Goal: Task Accomplishment & Management: Manage account settings

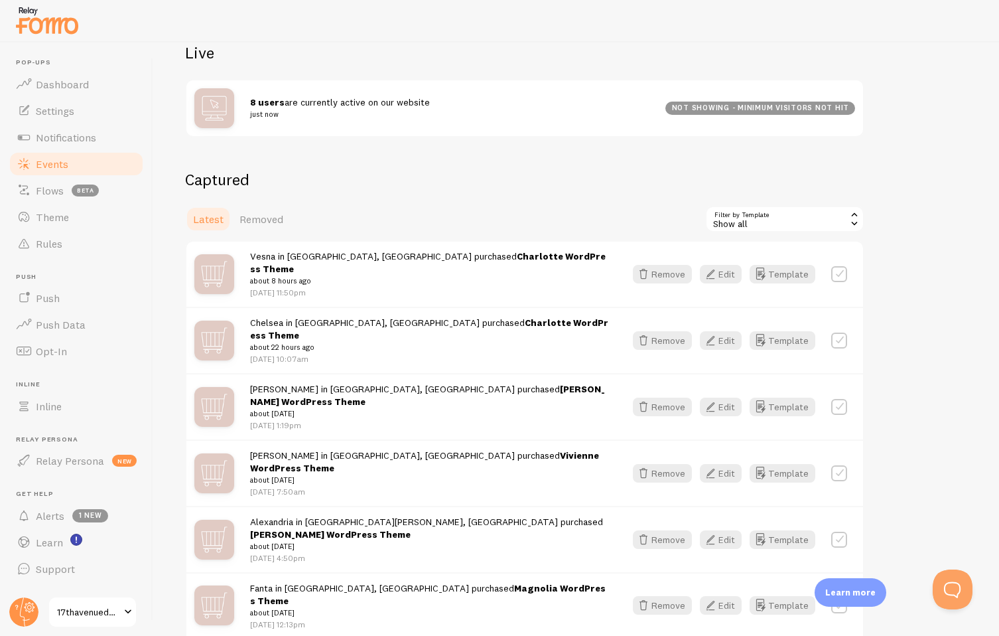
scroll to position [171, 0]
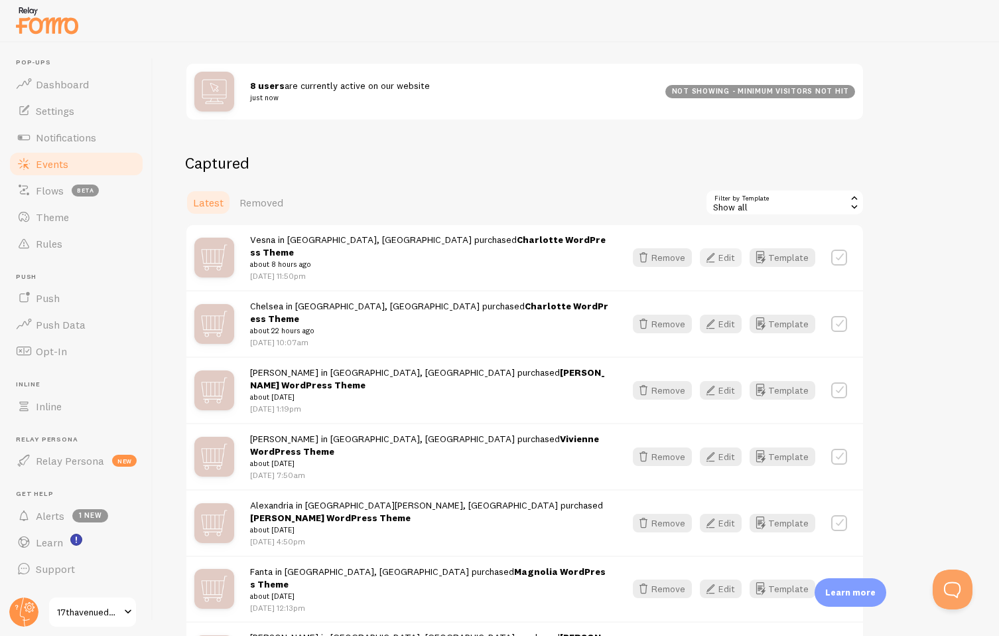
click at [721, 251] on button "Edit" at bounding box center [721, 257] width 42 height 19
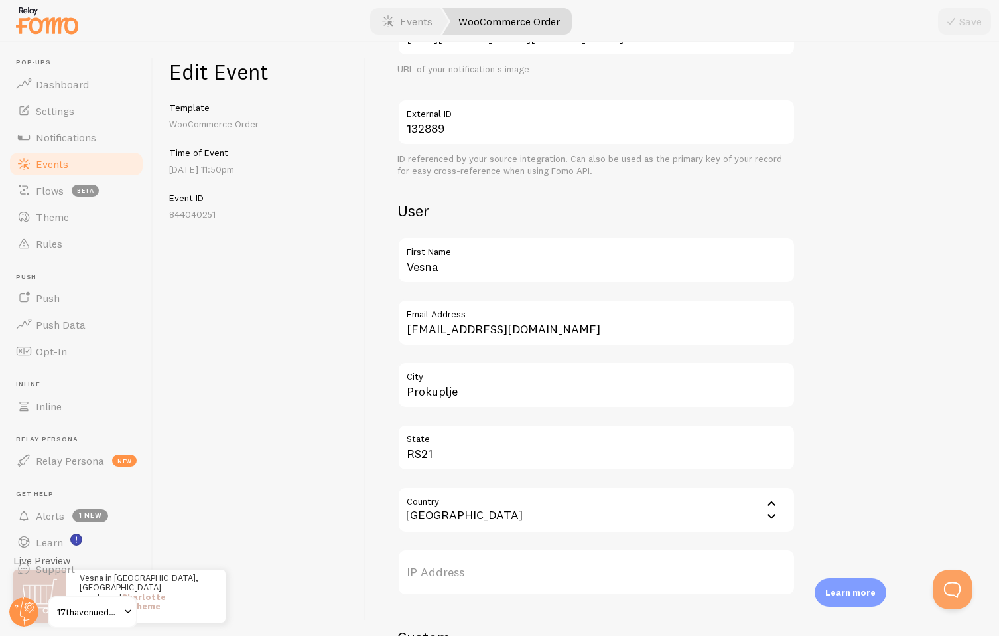
scroll to position [363, 0]
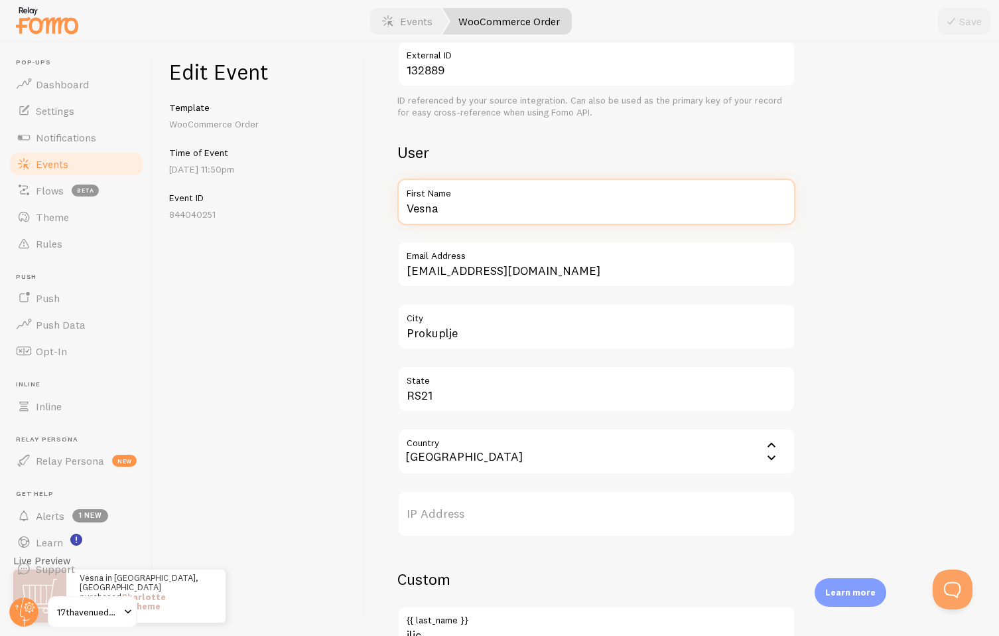
drag, startPoint x: 456, startPoint y: 207, endPoint x: 362, endPoint y: 207, distance: 94.2
click at [362, 207] on div "Edit Event Template WooCommerce Order Time of Event [DATE] 11:50pm Event ID 844…" at bounding box center [576, 338] width 846 height 593
type input "[PERSON_NAME]"
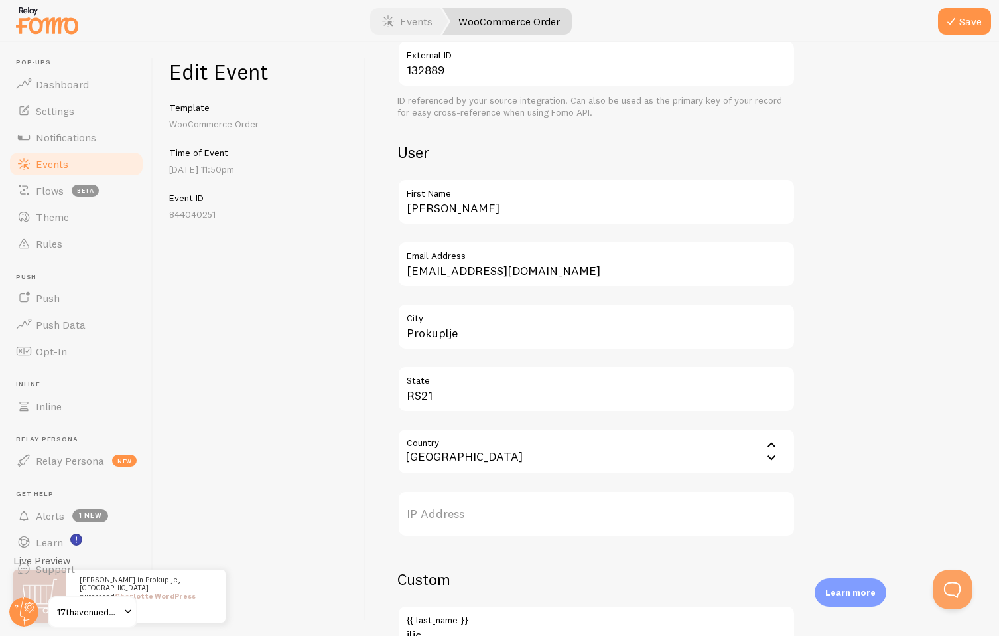
click at [368, 287] on div "Meta Charlotte WordPress Theme Title This text will be bolded in your notificat…" at bounding box center [683, 338] width 634 height 593
drag, startPoint x: 472, startPoint y: 334, endPoint x: 348, endPoint y: 334, distance: 124.1
click at [348, 334] on div "Edit Event Template WooCommerce Order Time of Event [DATE] 11:50pm Event ID 844…" at bounding box center [576, 338] width 846 height 593
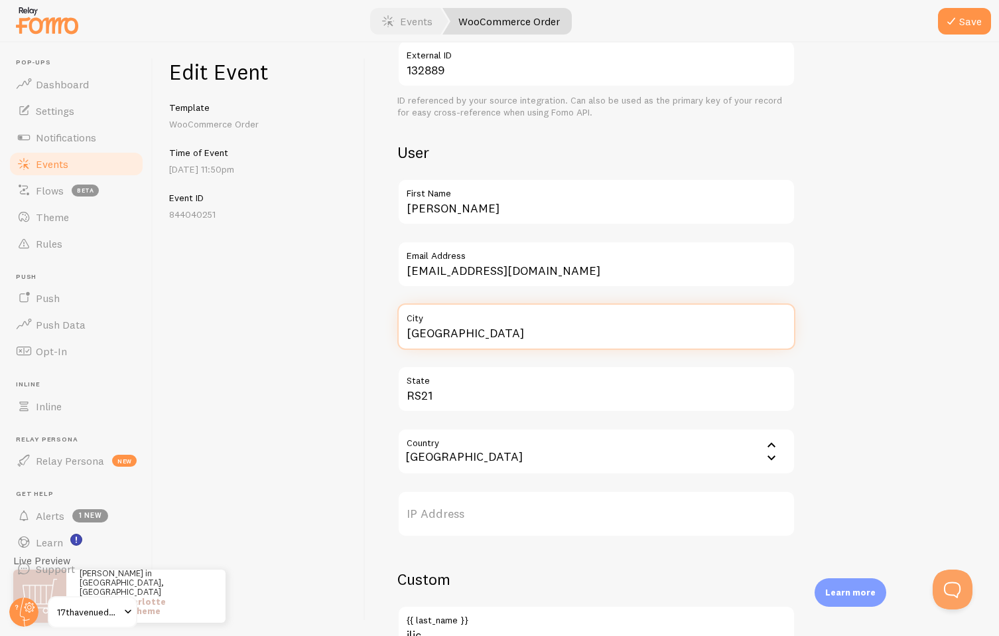
type input "[GEOGRAPHIC_DATA]"
click at [430, 465] on input "Country" at bounding box center [596, 451] width 398 height 46
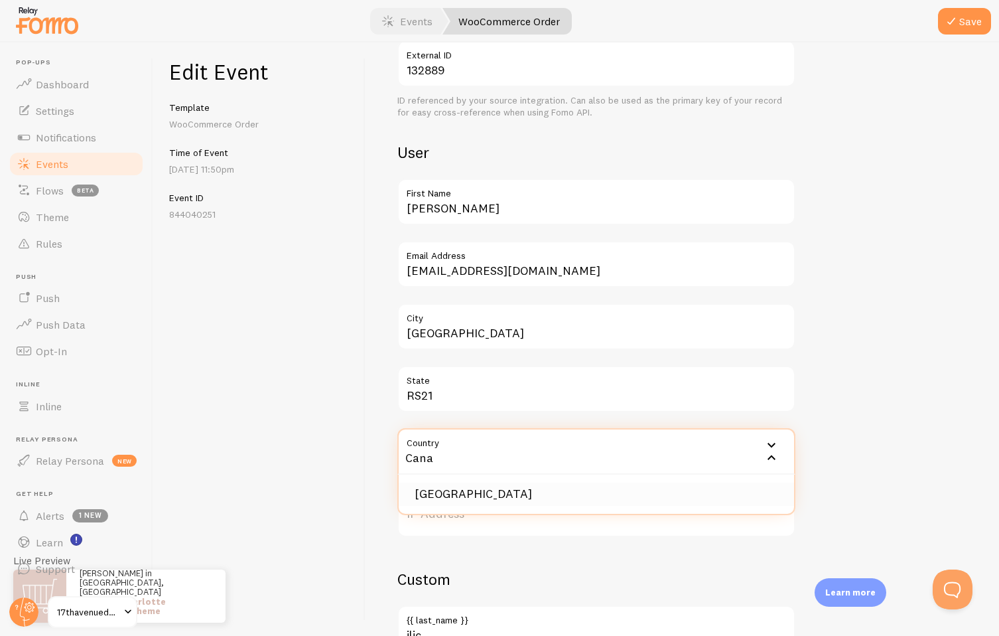
type input "Cana"
click at [456, 492] on li "[GEOGRAPHIC_DATA]" at bounding box center [596, 493] width 395 height 23
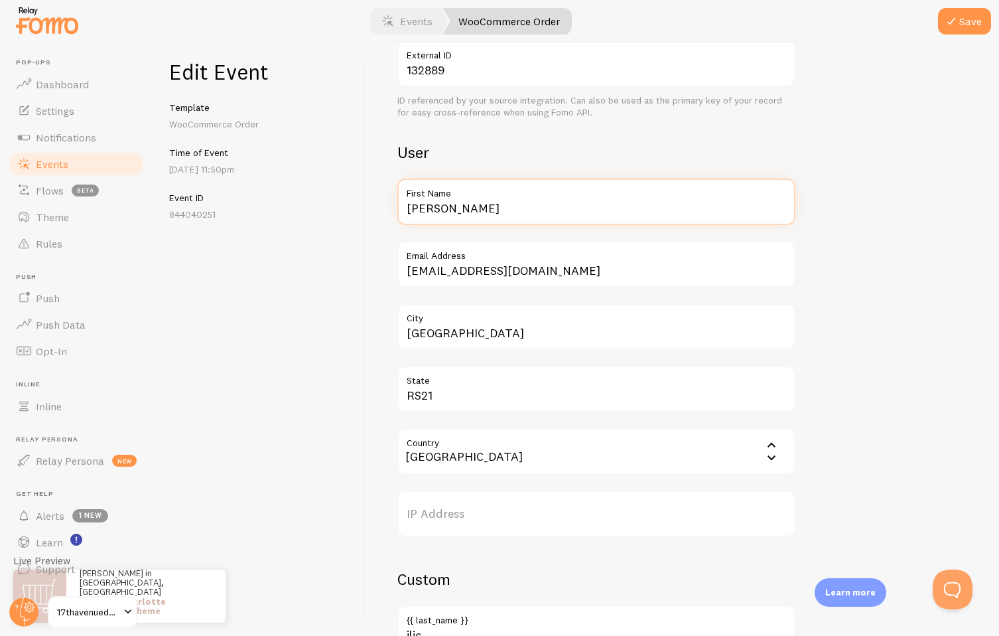
drag, startPoint x: 453, startPoint y: 208, endPoint x: 399, endPoint y: 208, distance: 53.1
click at [399, 208] on input "[PERSON_NAME]" at bounding box center [596, 201] width 398 height 46
type input "Lauren"
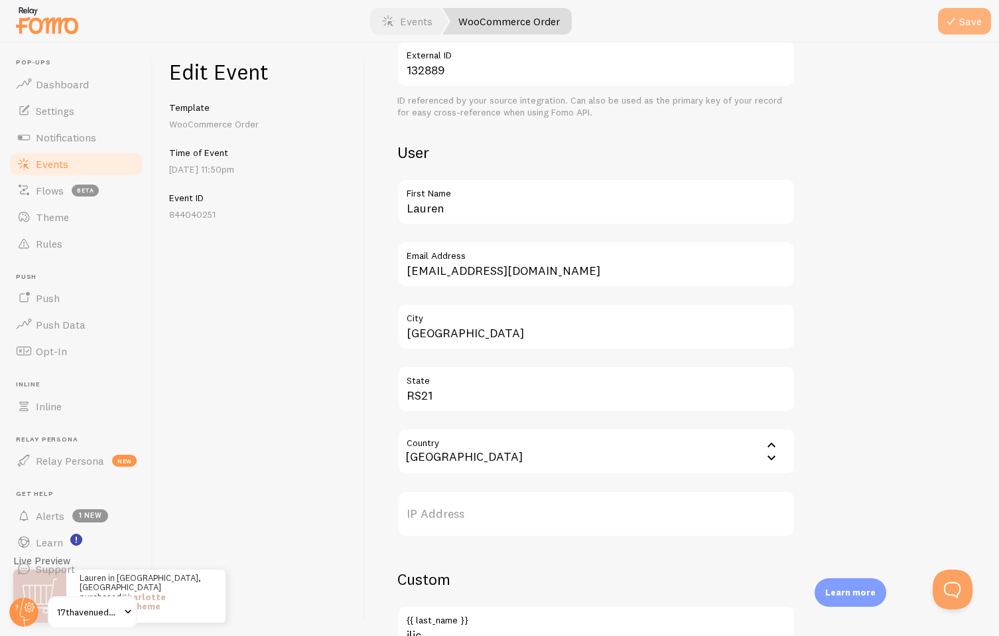
click at [973, 27] on button "Save" at bounding box center [964, 21] width 53 height 27
click at [76, 164] on link "Events" at bounding box center [76, 164] width 137 height 27
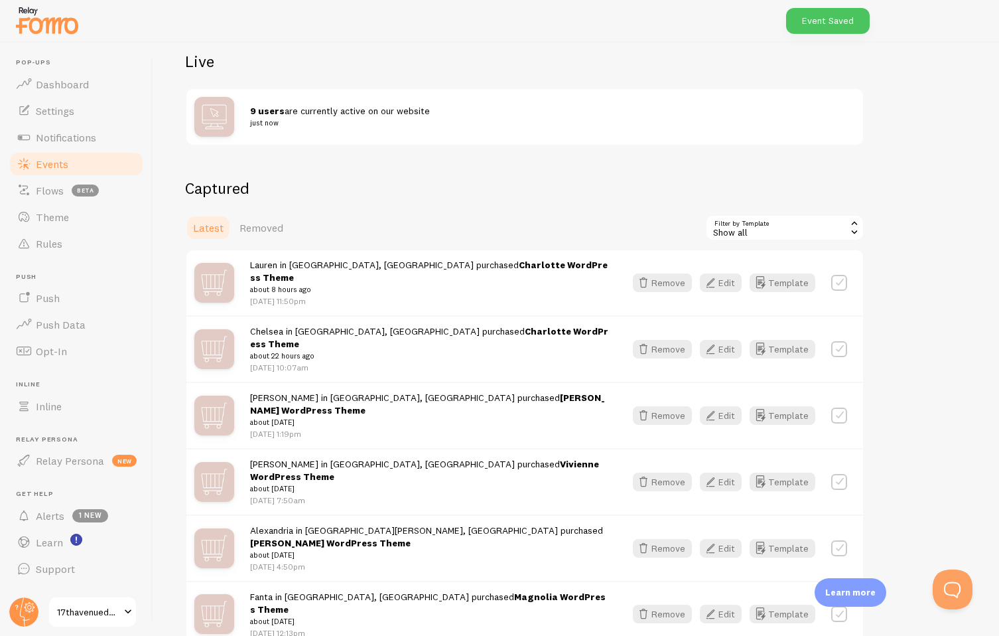
scroll to position [231, 0]
